Goal: Entertainment & Leisure: Consume media (video, audio)

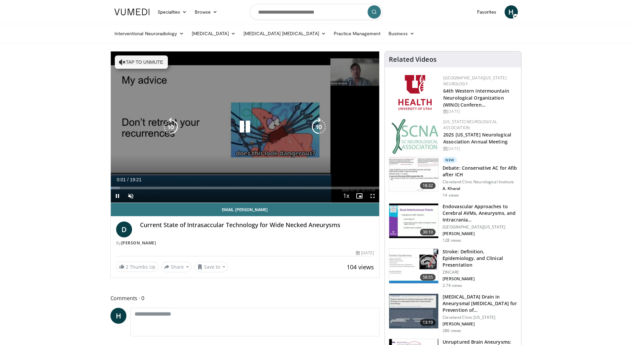
click at [245, 127] on icon "Video Player" at bounding box center [245, 126] width 19 height 19
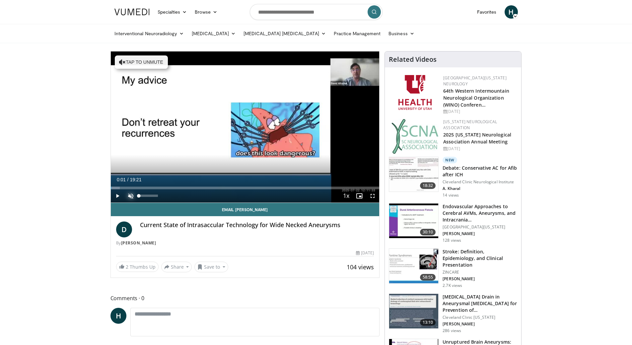
click at [129, 195] on span "Video Player" at bounding box center [130, 195] width 13 height 13
click at [119, 193] on span "Video Player" at bounding box center [117, 195] width 13 height 13
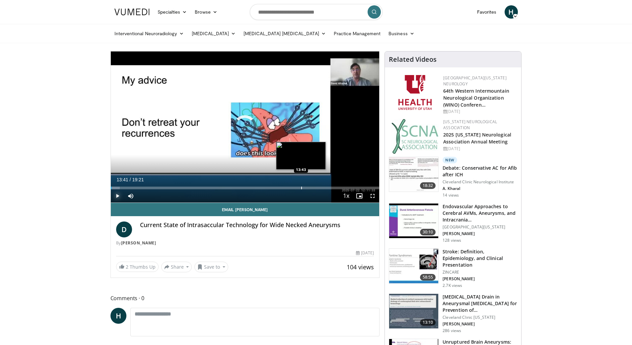
click at [301, 186] on div "Progress Bar" at bounding box center [301, 187] width 1 height 3
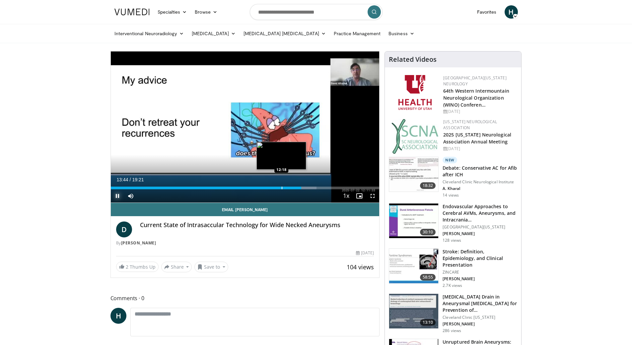
click at [282, 188] on div "Progress Bar" at bounding box center [282, 187] width 1 height 3
click at [273, 188] on div "Progress Bar" at bounding box center [273, 187] width 1 height 3
click at [372, 195] on span "Video Player" at bounding box center [372, 195] width 13 height 13
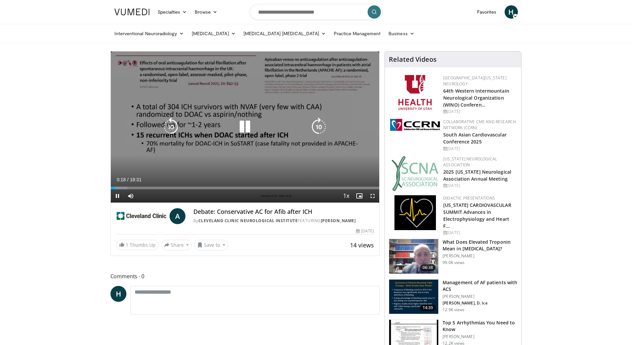
click at [244, 123] on icon "Video Player" at bounding box center [245, 126] width 19 height 19
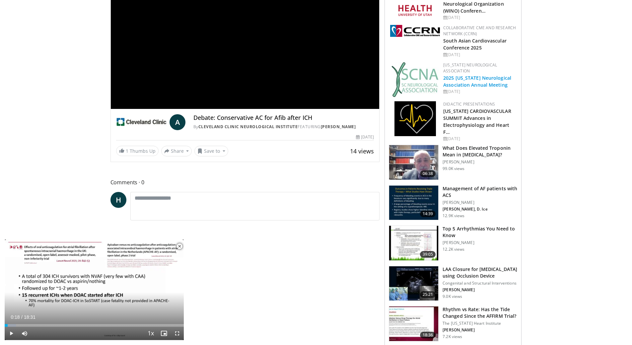
scroll to position [133, 0]
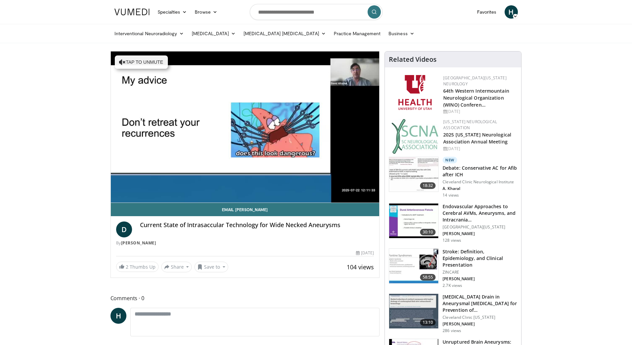
click at [421, 216] on img at bounding box center [413, 220] width 49 height 35
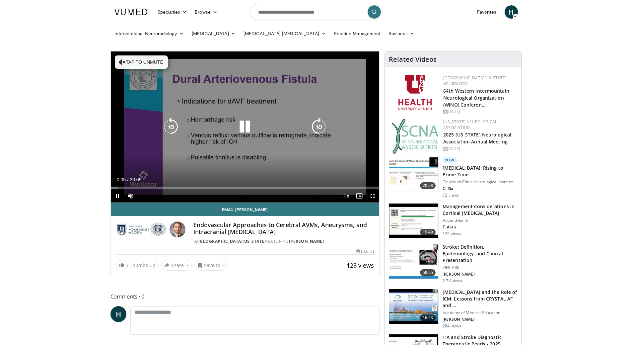
click at [246, 126] on icon "Video Player" at bounding box center [245, 126] width 19 height 19
click at [239, 129] on icon "Video Player" at bounding box center [245, 126] width 19 height 19
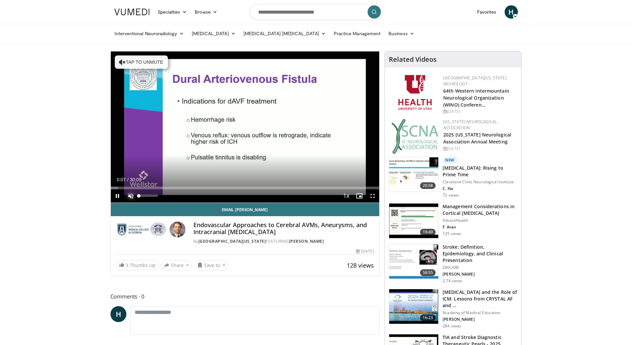
click at [130, 197] on span "Video Player" at bounding box center [130, 195] width 13 height 13
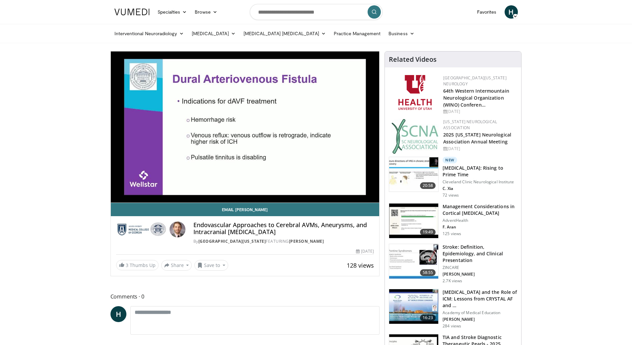
click at [373, 196] on div "10 seconds Tap to unmute" at bounding box center [245, 126] width 269 height 151
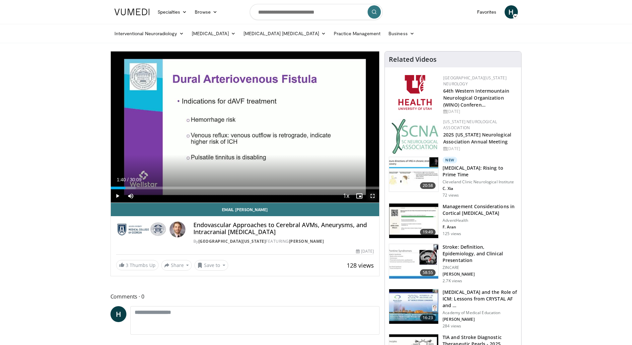
drag, startPoint x: 373, startPoint y: 196, endPoint x: 373, endPoint y: 236, distance: 40.2
click at [373, 196] on span "Video Player" at bounding box center [372, 195] width 13 height 13
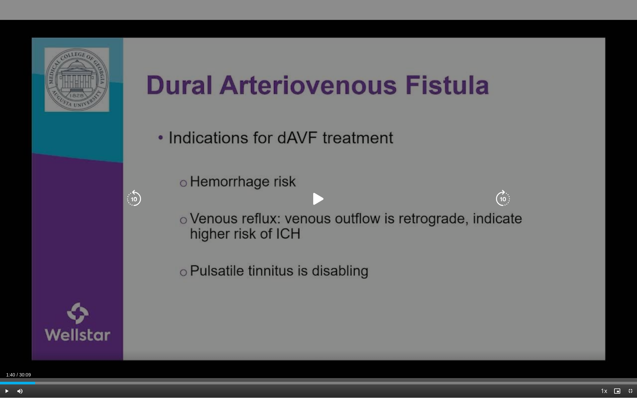
click at [320, 198] on icon "Video Player" at bounding box center [318, 199] width 19 height 19
click at [322, 203] on icon "Video Player" at bounding box center [318, 199] width 19 height 19
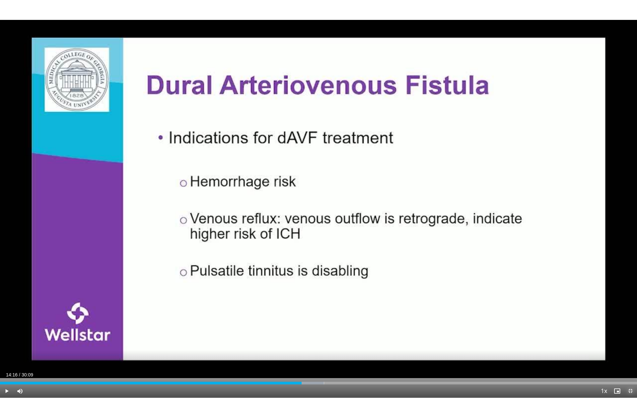
click at [630, 344] on span "Video Player" at bounding box center [630, 391] width 13 height 13
